Goal: Task Accomplishment & Management: Complete application form

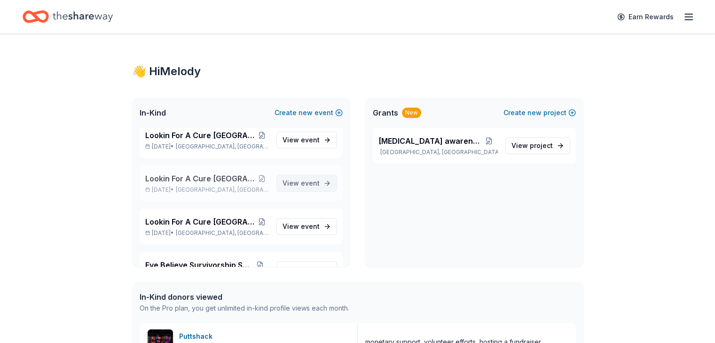
scroll to position [737, 0]
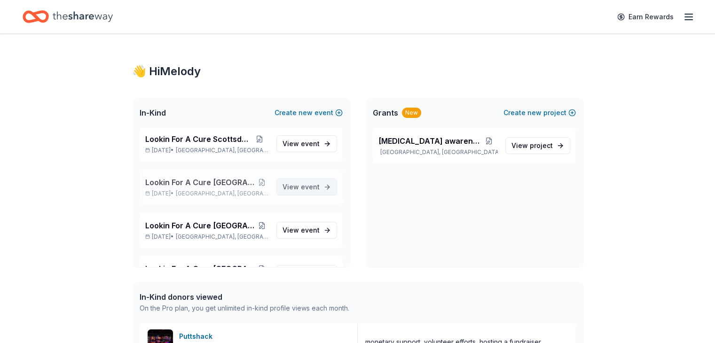
click at [305, 185] on span "event" at bounding box center [310, 187] width 19 height 8
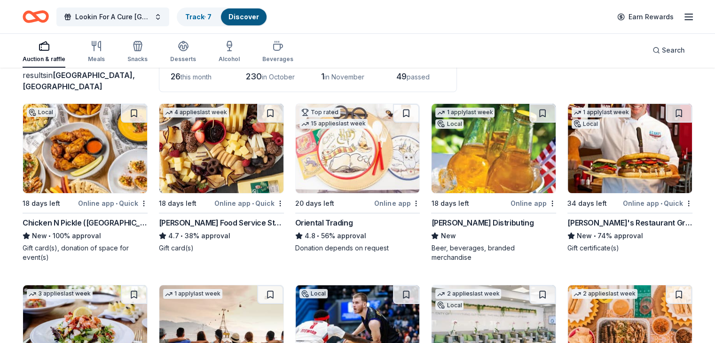
scroll to position [94, 0]
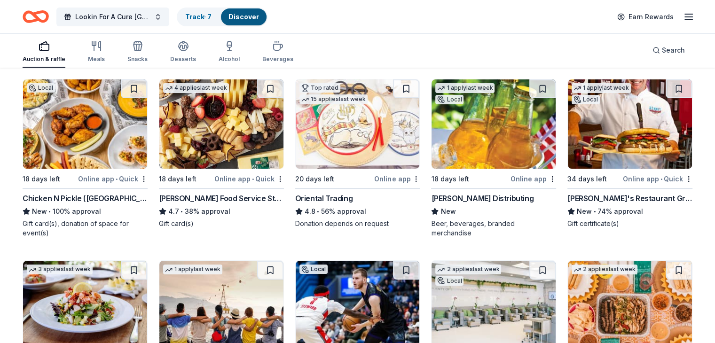
click at [107, 147] on img at bounding box center [85, 123] width 124 height 89
click at [132, 16] on span "Lookin For A Cure Dallas" at bounding box center [112, 16] width 75 height 11
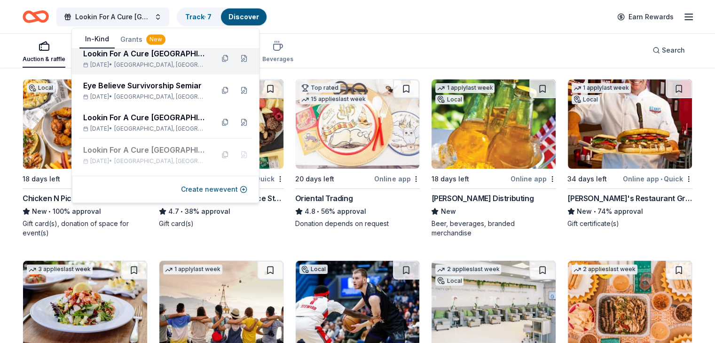
scroll to position [564, 0]
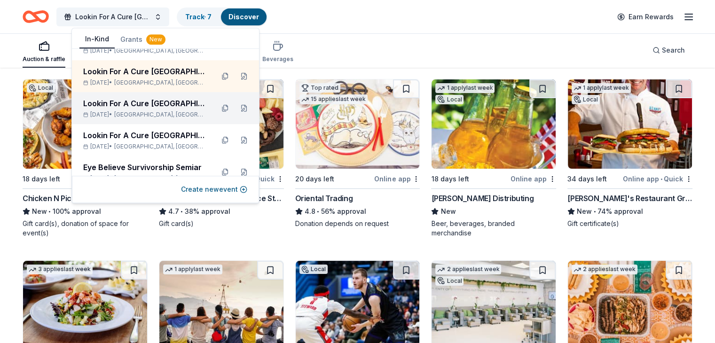
click at [151, 101] on div "Lookin For A Cure Houston" at bounding box center [144, 103] width 123 height 11
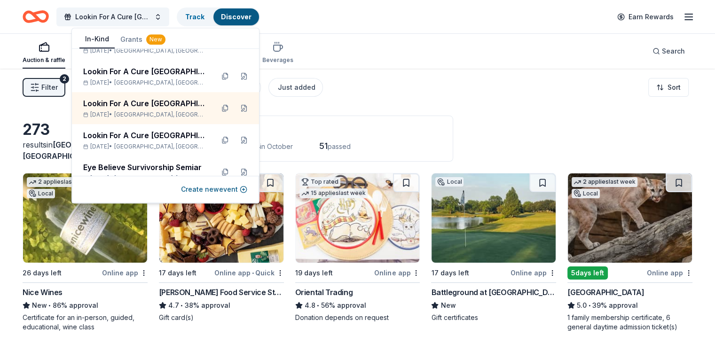
click at [471, 238] on img at bounding box center [494, 218] width 124 height 89
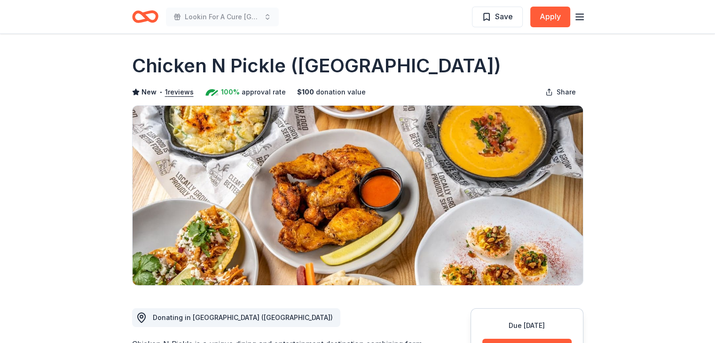
scroll to position [94, 0]
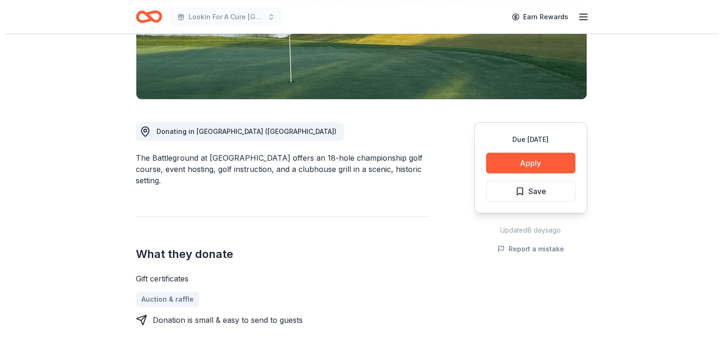
scroll to position [282, 0]
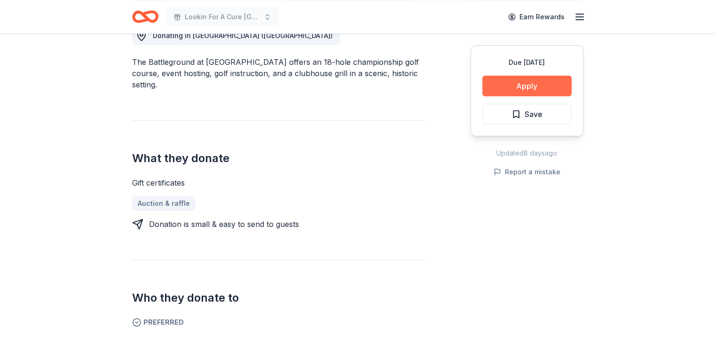
click at [514, 87] on button "Apply" at bounding box center [527, 86] width 89 height 21
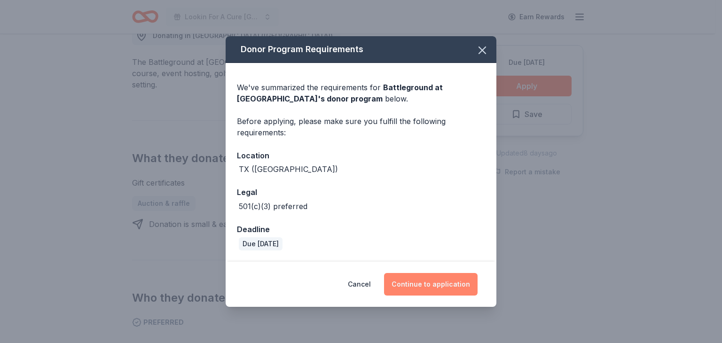
click at [423, 284] on button "Continue to application" at bounding box center [431, 284] width 94 height 23
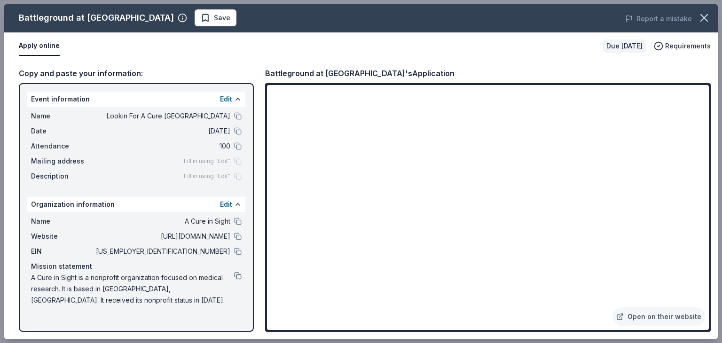
click at [237, 275] on button at bounding box center [238, 276] width 8 height 8
click at [236, 275] on button at bounding box center [238, 276] width 8 height 8
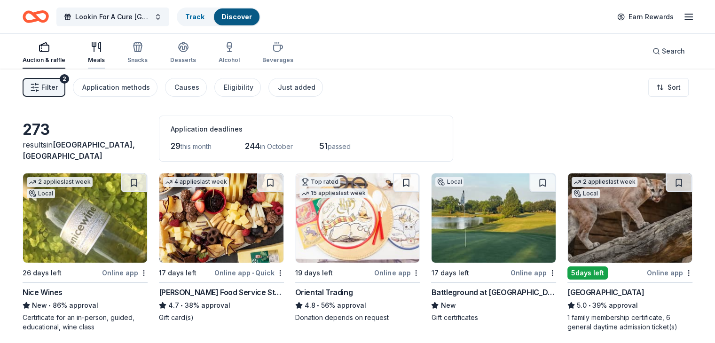
click at [105, 53] on div "Meals" at bounding box center [96, 52] width 17 height 23
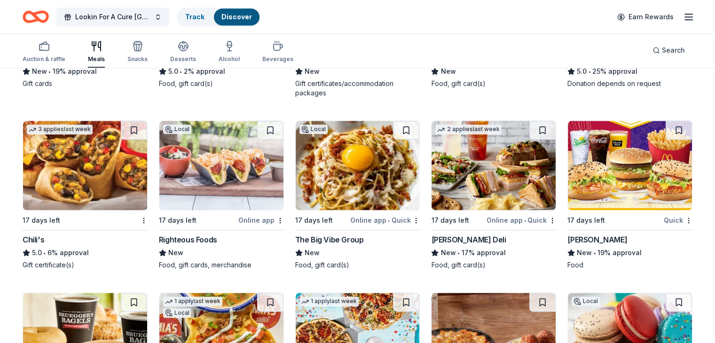
scroll to position [1172, 0]
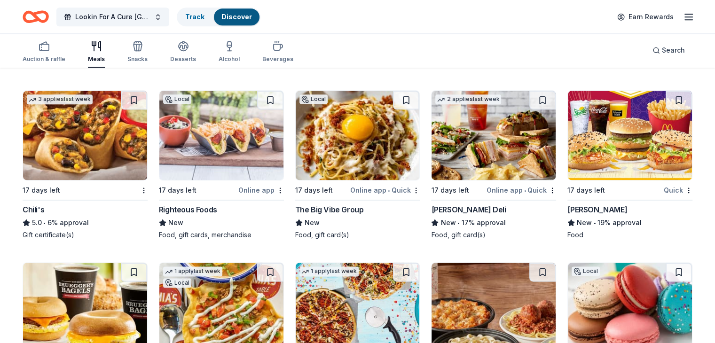
click at [471, 131] on img at bounding box center [494, 135] width 124 height 89
click at [119, 13] on span "Lookin For A Cure Houston" at bounding box center [112, 16] width 75 height 11
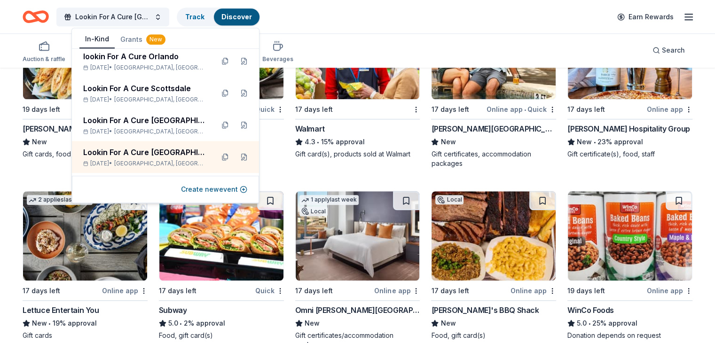
scroll to position [517, 0]
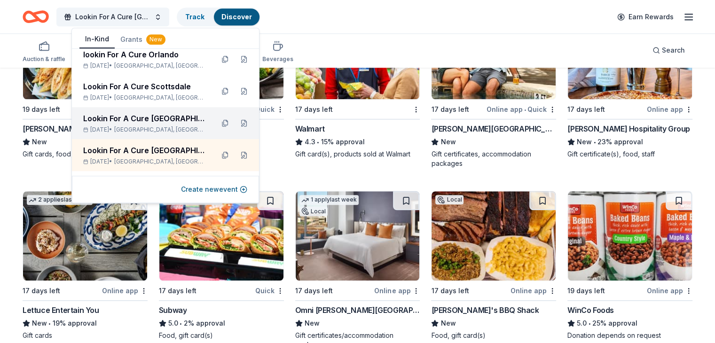
click at [135, 119] on div "Lookin For A Cure [GEOGRAPHIC_DATA]" at bounding box center [144, 118] width 123 height 11
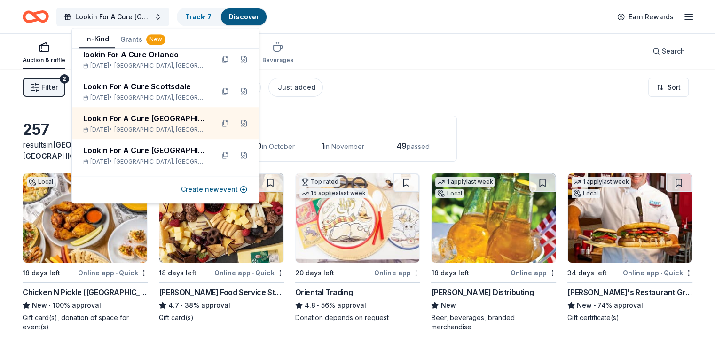
click at [569, 116] on div "257 results in Dallas, TX Application deadlines 26 this month 230 in October 1 …" at bounding box center [358, 139] width 670 height 46
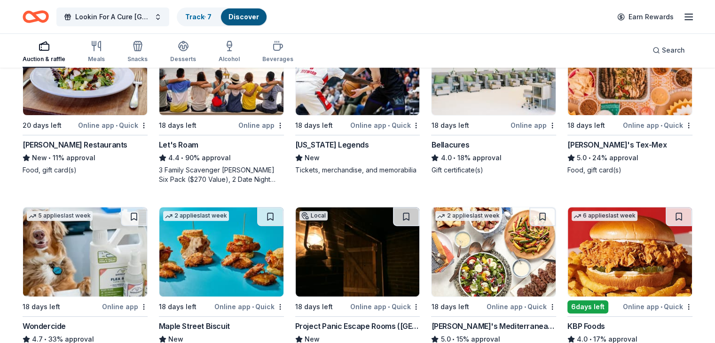
scroll to position [282, 0]
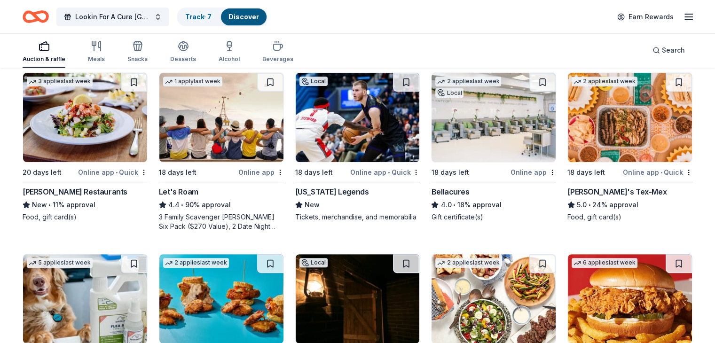
click at [623, 114] on img at bounding box center [630, 117] width 124 height 89
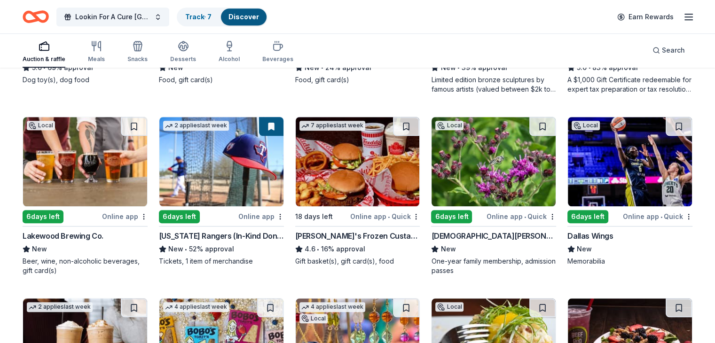
scroll to position [796, 0]
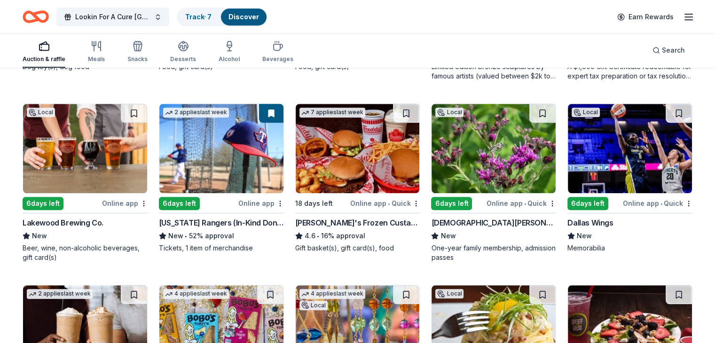
click at [103, 164] on img at bounding box center [85, 148] width 124 height 89
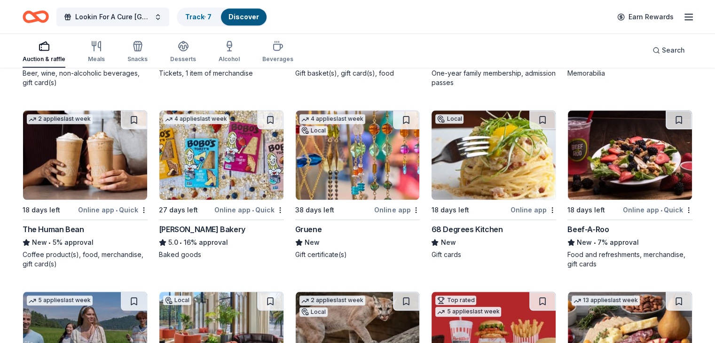
scroll to position [1112, 0]
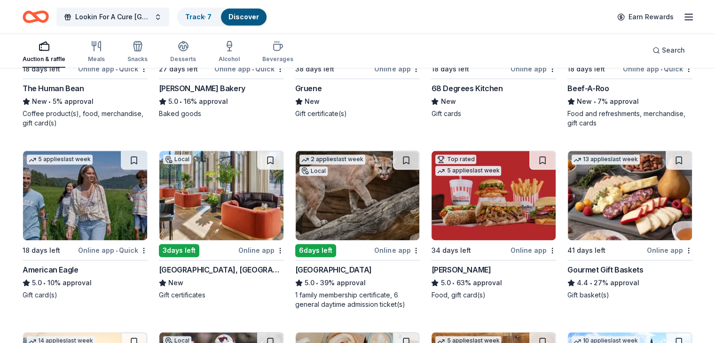
click at [233, 202] on img at bounding box center [221, 195] width 124 height 89
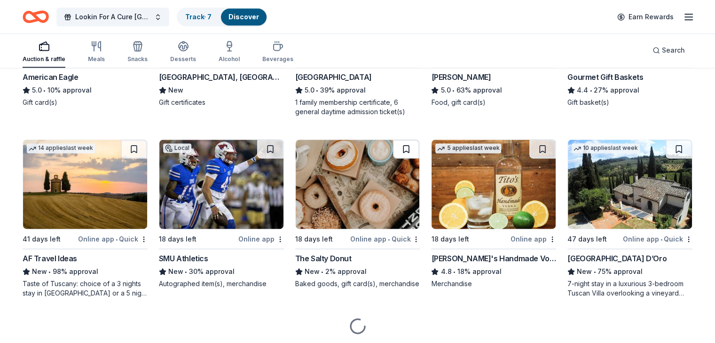
scroll to position [1334, 0]
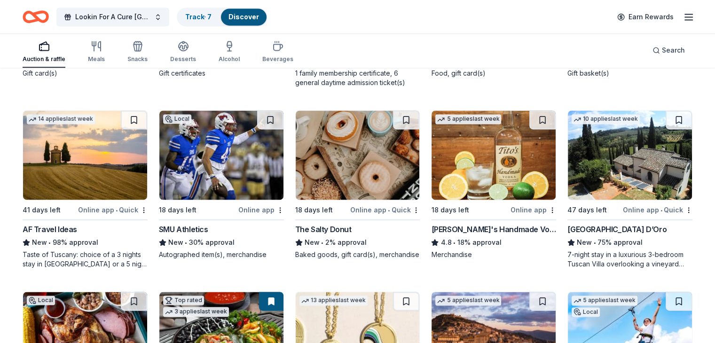
click at [329, 162] on img at bounding box center [358, 155] width 124 height 89
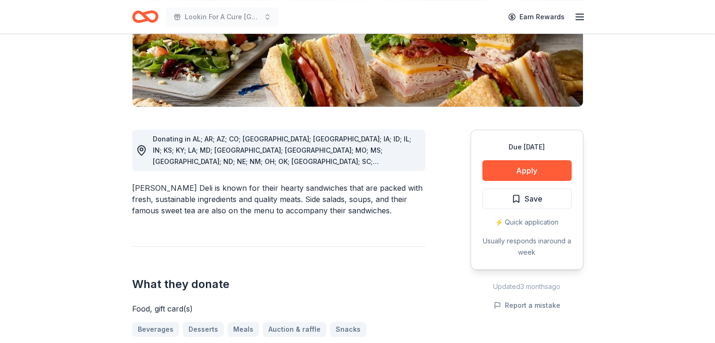
scroll to position [282, 0]
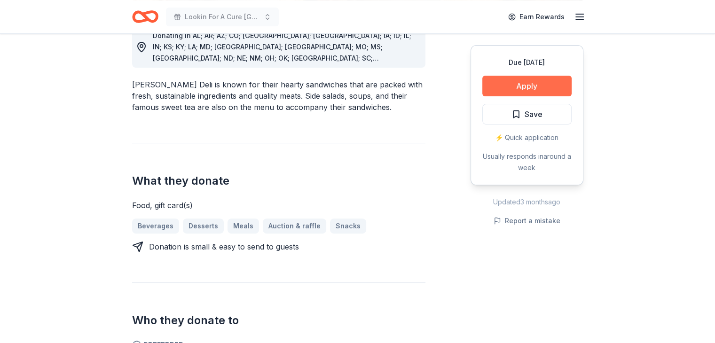
click at [531, 86] on button "Apply" at bounding box center [527, 86] width 89 height 21
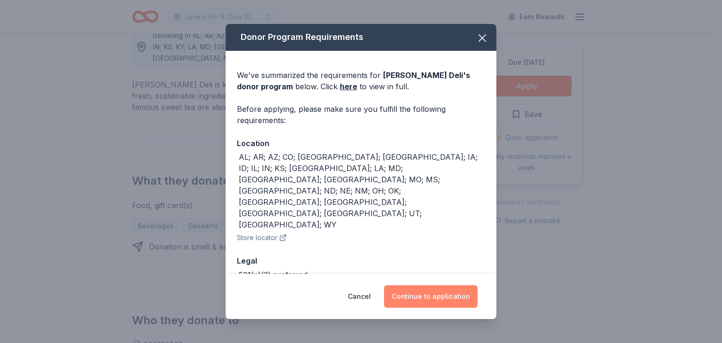
click at [432, 294] on button "Continue to application" at bounding box center [431, 296] width 94 height 23
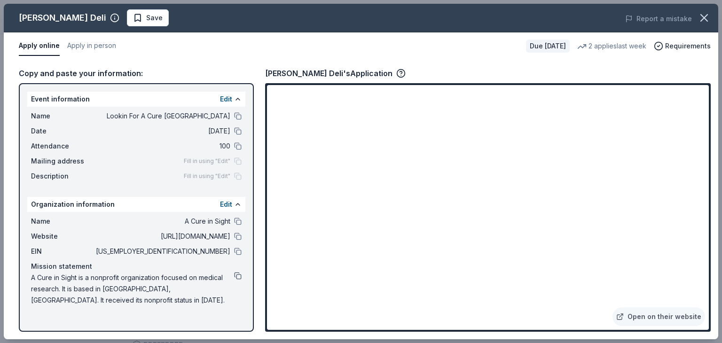
click at [237, 277] on button at bounding box center [238, 276] width 8 height 8
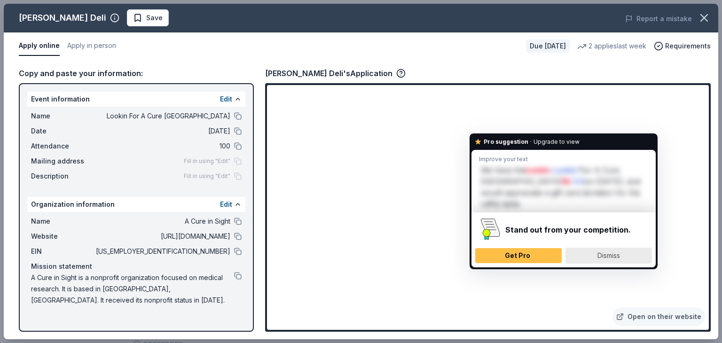
click at [609, 255] on span "Dismiss" at bounding box center [609, 256] width 23 height 8
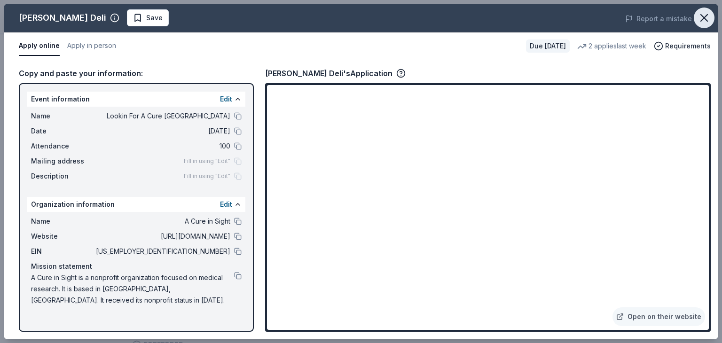
click at [702, 17] on icon "button" at bounding box center [704, 17] width 13 height 13
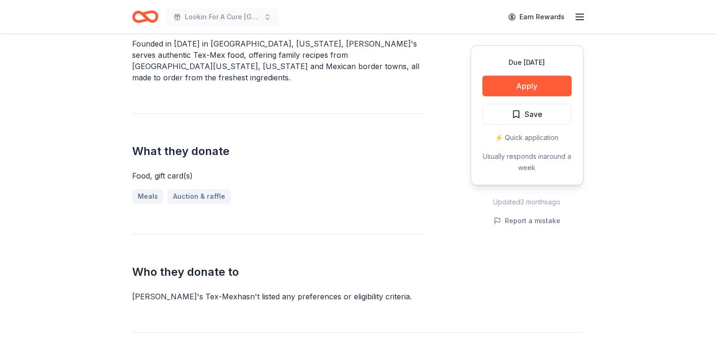
scroll to position [423, 0]
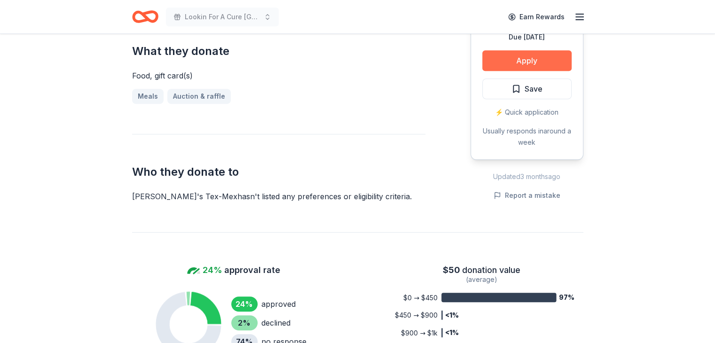
click at [532, 51] on button "Apply" at bounding box center [527, 60] width 89 height 21
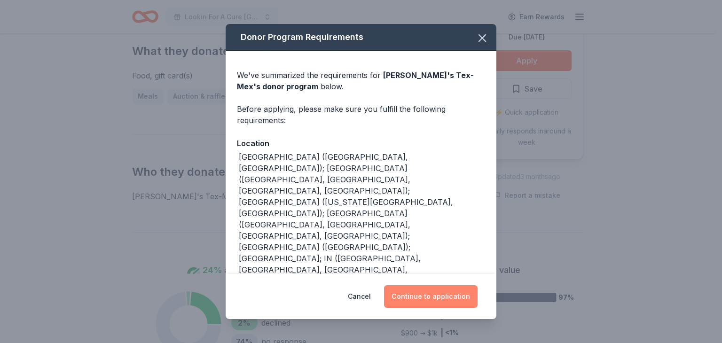
click at [414, 297] on button "Continue to application" at bounding box center [431, 296] width 94 height 23
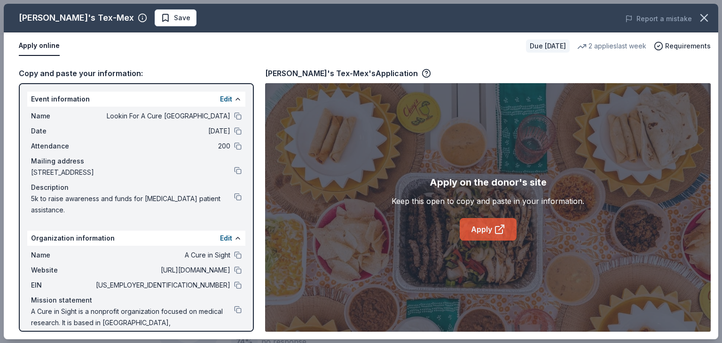
click at [485, 228] on link "Apply" at bounding box center [488, 229] width 57 height 23
click at [704, 19] on icon "button" at bounding box center [704, 17] width 13 height 13
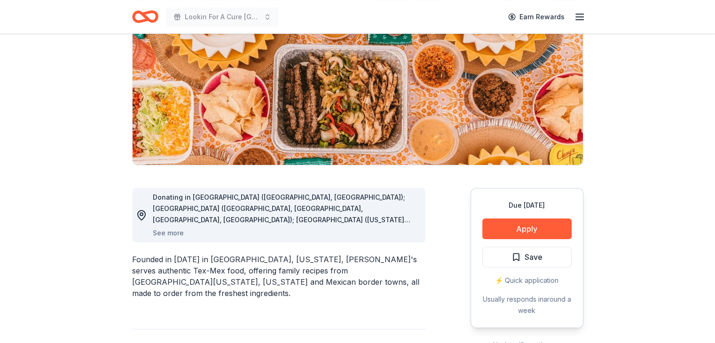
scroll to position [107, 0]
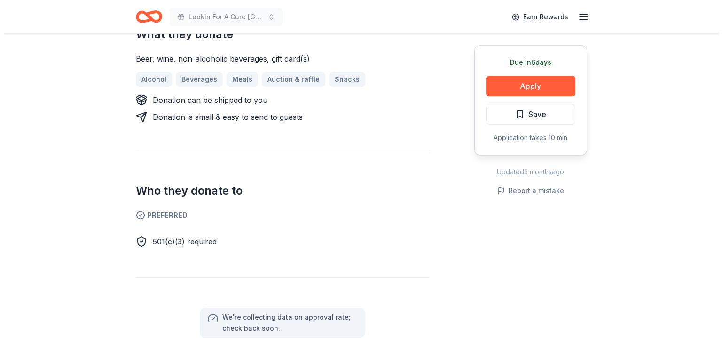
scroll to position [423, 0]
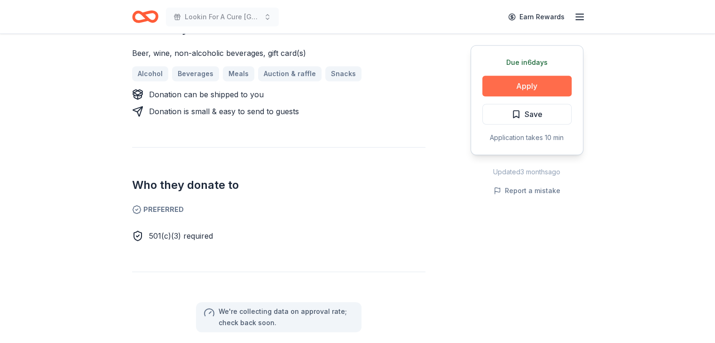
click at [517, 91] on button "Apply" at bounding box center [527, 86] width 89 height 21
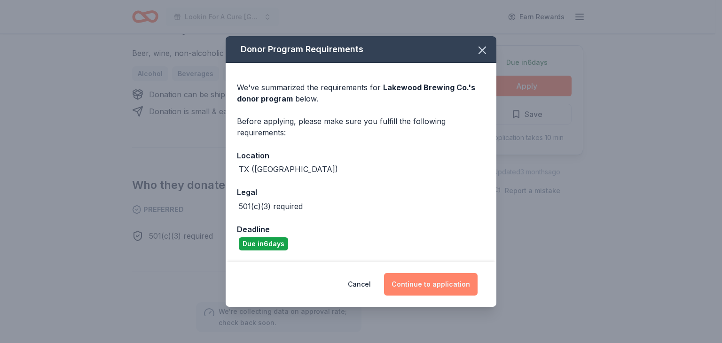
click at [417, 285] on button "Continue to application" at bounding box center [431, 284] width 94 height 23
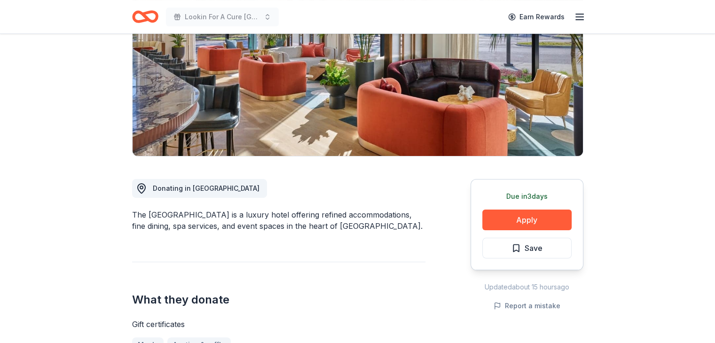
scroll to position [141, 0]
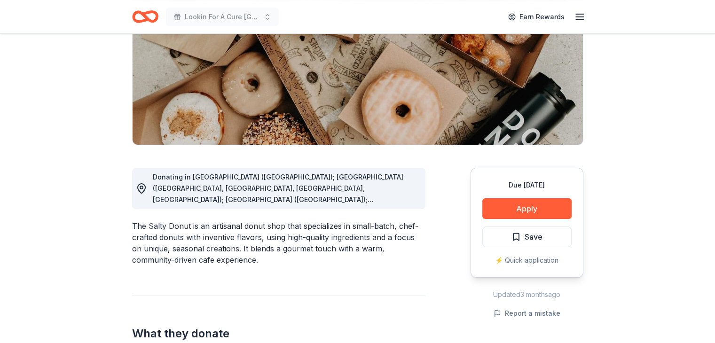
scroll to position [141, 0]
click at [514, 209] on button "Apply" at bounding box center [527, 208] width 89 height 21
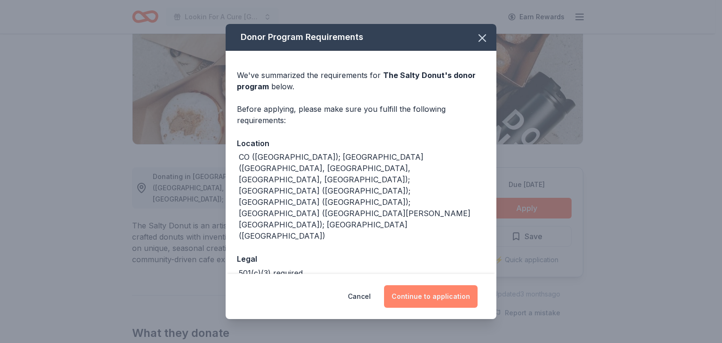
click at [455, 293] on button "Continue to application" at bounding box center [431, 296] width 94 height 23
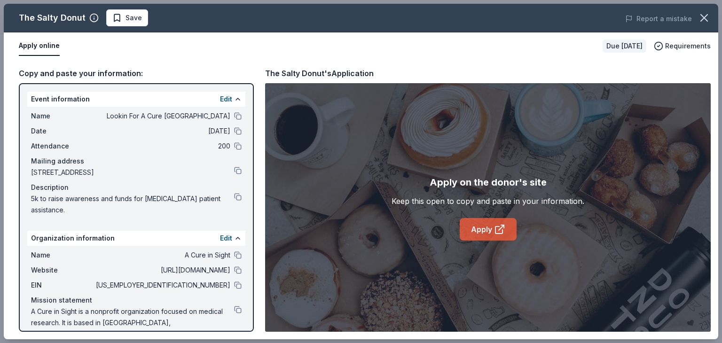
click at [485, 225] on link "Apply" at bounding box center [488, 229] width 57 height 23
click at [488, 232] on link "Apply" at bounding box center [488, 229] width 57 height 23
click at [234, 131] on button at bounding box center [238, 131] width 8 height 8
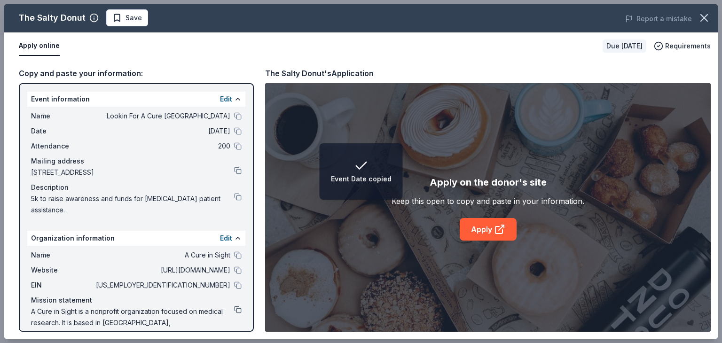
click at [234, 308] on button at bounding box center [238, 310] width 8 height 8
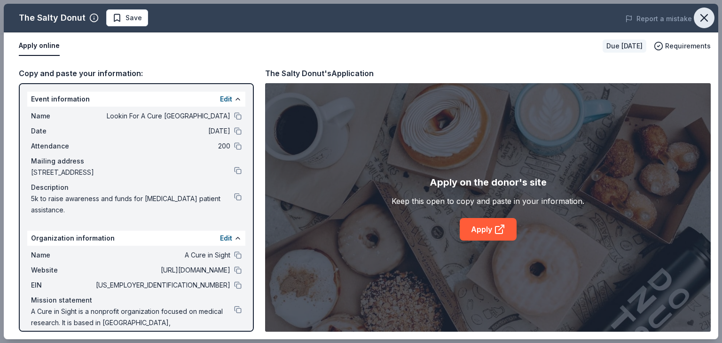
click at [700, 17] on icon "button" at bounding box center [704, 17] width 13 height 13
